Goal: Task Accomplishment & Management: Manage account settings

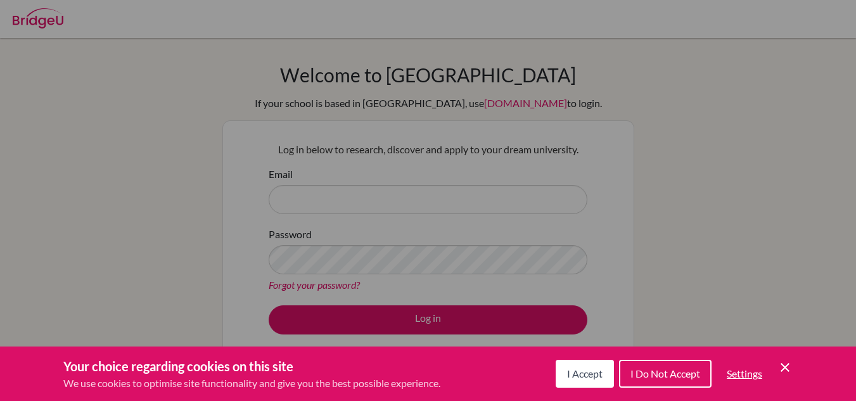
click at [576, 372] on span "I Accept" at bounding box center [584, 373] width 35 height 12
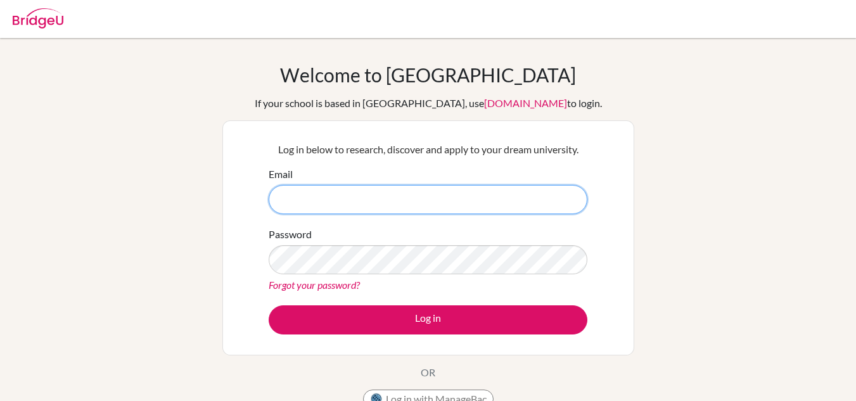
click at [435, 206] on input "Email" at bounding box center [428, 199] width 319 height 29
type input "dominguez.nora@chb-online .com"
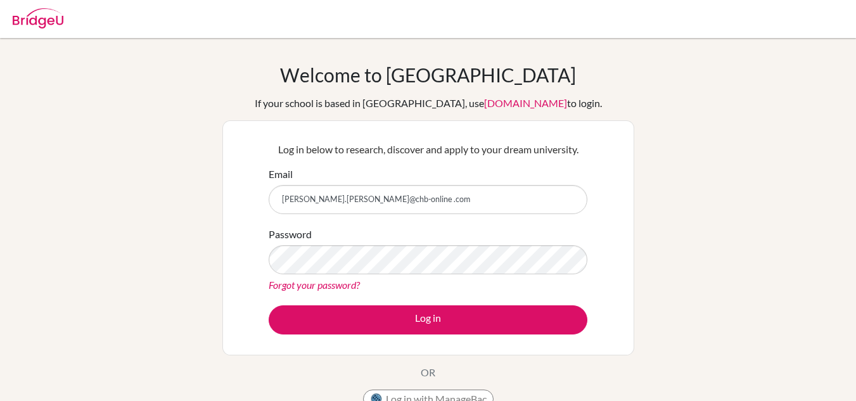
click at [310, 286] on link "Forgot your password?" at bounding box center [314, 285] width 91 height 12
click at [319, 285] on link "Forgot your password?" at bounding box center [314, 285] width 91 height 12
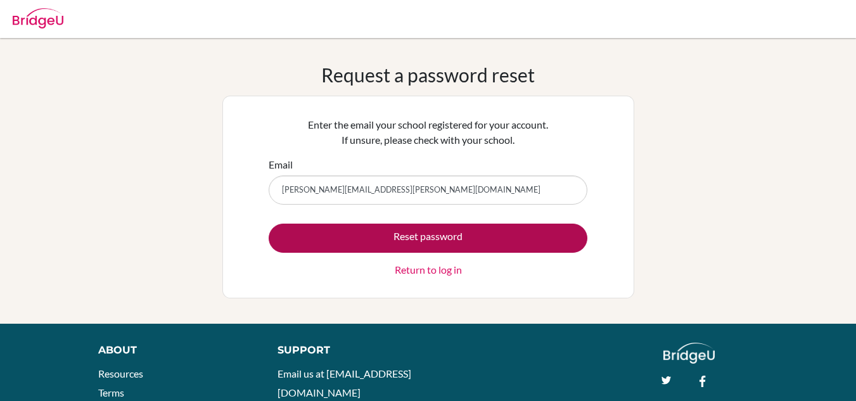
type input "dominguez.nora@chb-online.com"
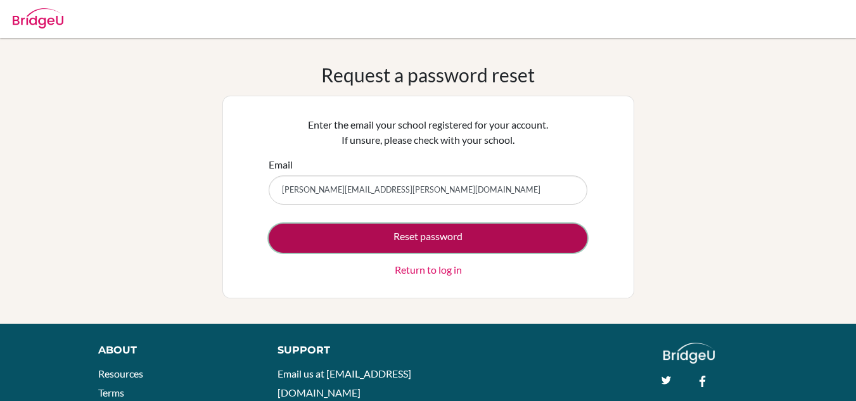
click at [424, 236] on button "Reset password" at bounding box center [428, 238] width 319 height 29
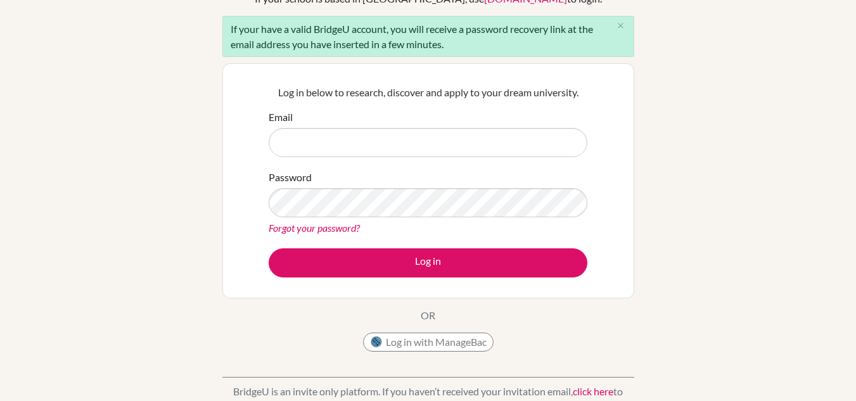
scroll to position [127, 0]
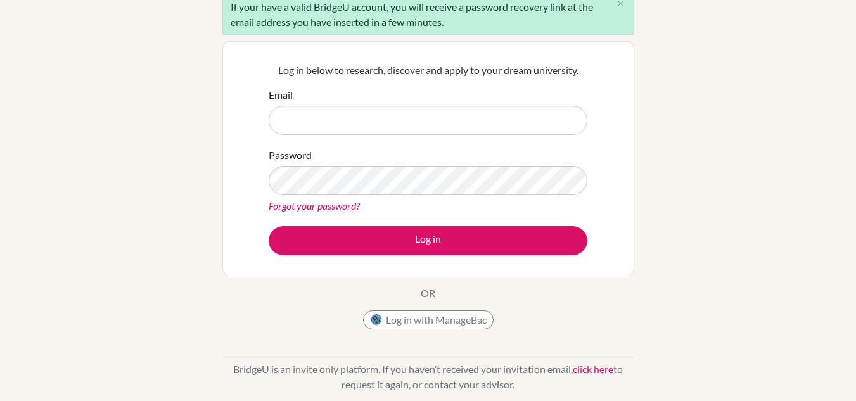
click at [315, 204] on link "Forgot your password?" at bounding box center [314, 205] width 91 height 12
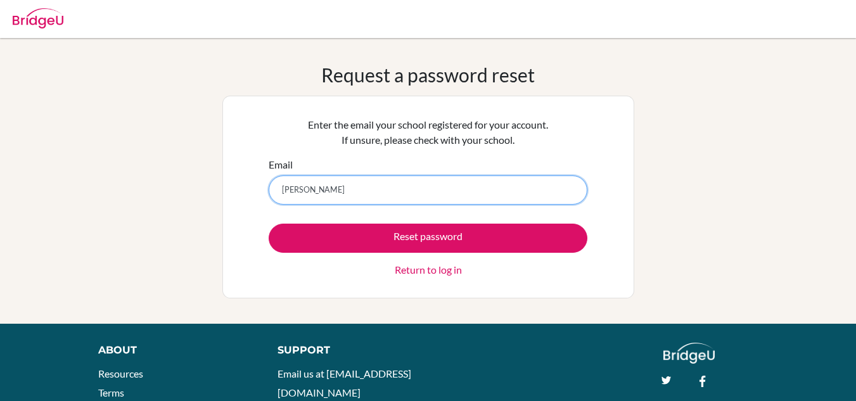
drag, startPoint x: 519, startPoint y: 222, endPoint x: 389, endPoint y: 184, distance: 135.1
click at [389, 184] on input "urbin" at bounding box center [428, 189] width 319 height 29
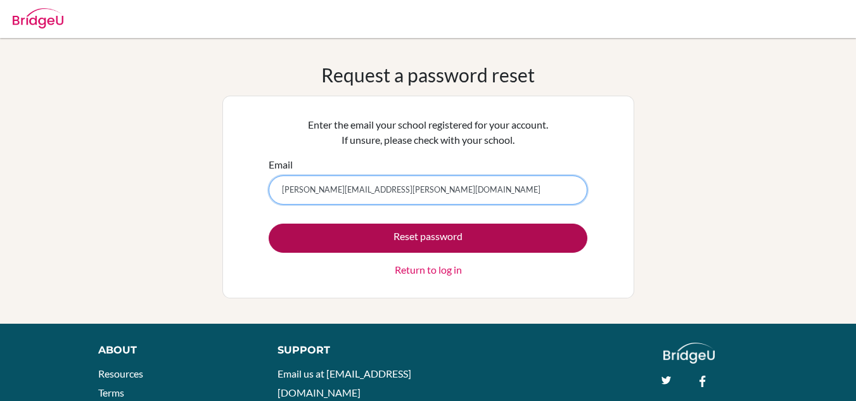
type input "urbin.david@chb-online.com"
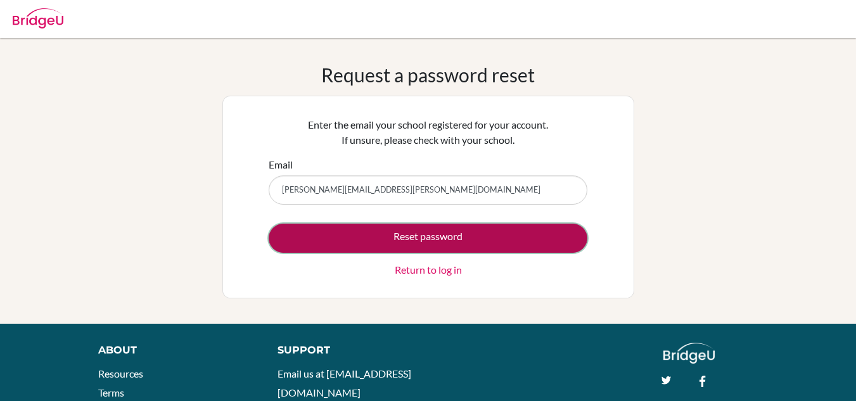
click at [397, 240] on button "Reset password" at bounding box center [428, 238] width 319 height 29
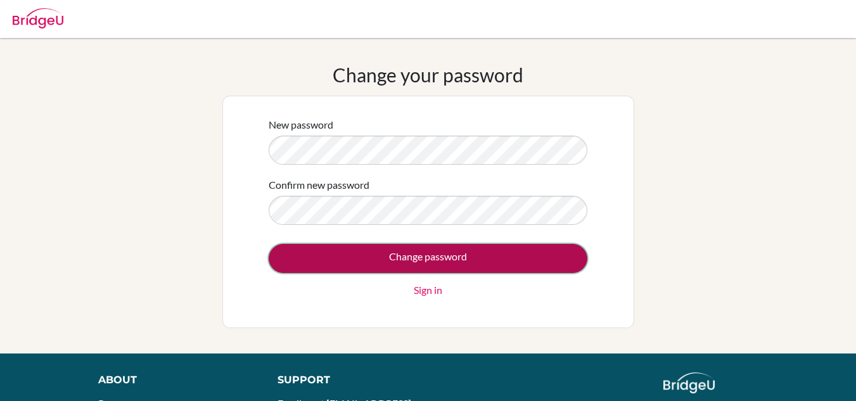
click at [493, 260] on input "Change password" at bounding box center [428, 258] width 319 height 29
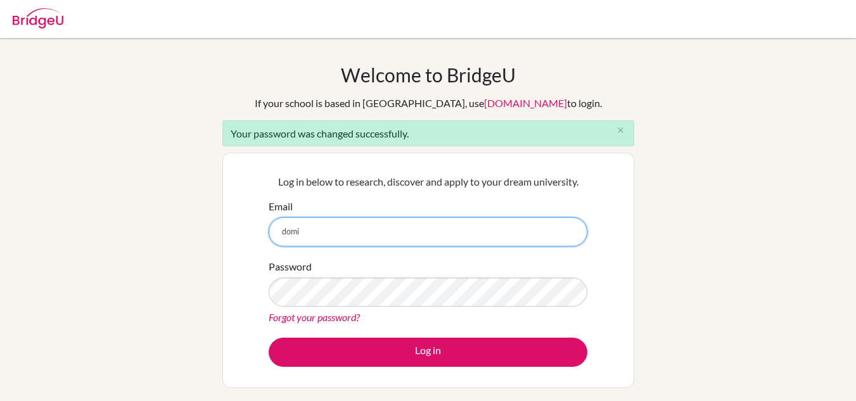
type input "[PERSON_NAME][EMAIL_ADDRESS][PERSON_NAME][DOMAIN_NAME]"
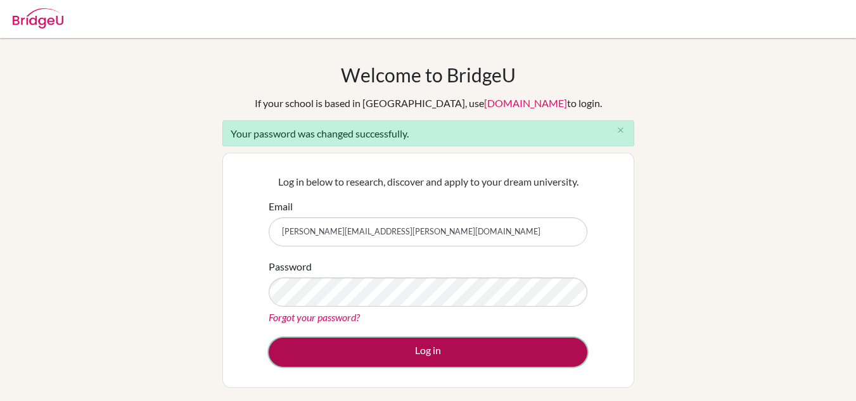
click at [467, 353] on button "Log in" at bounding box center [428, 352] width 319 height 29
